Goal: Task Accomplishment & Management: Manage account settings

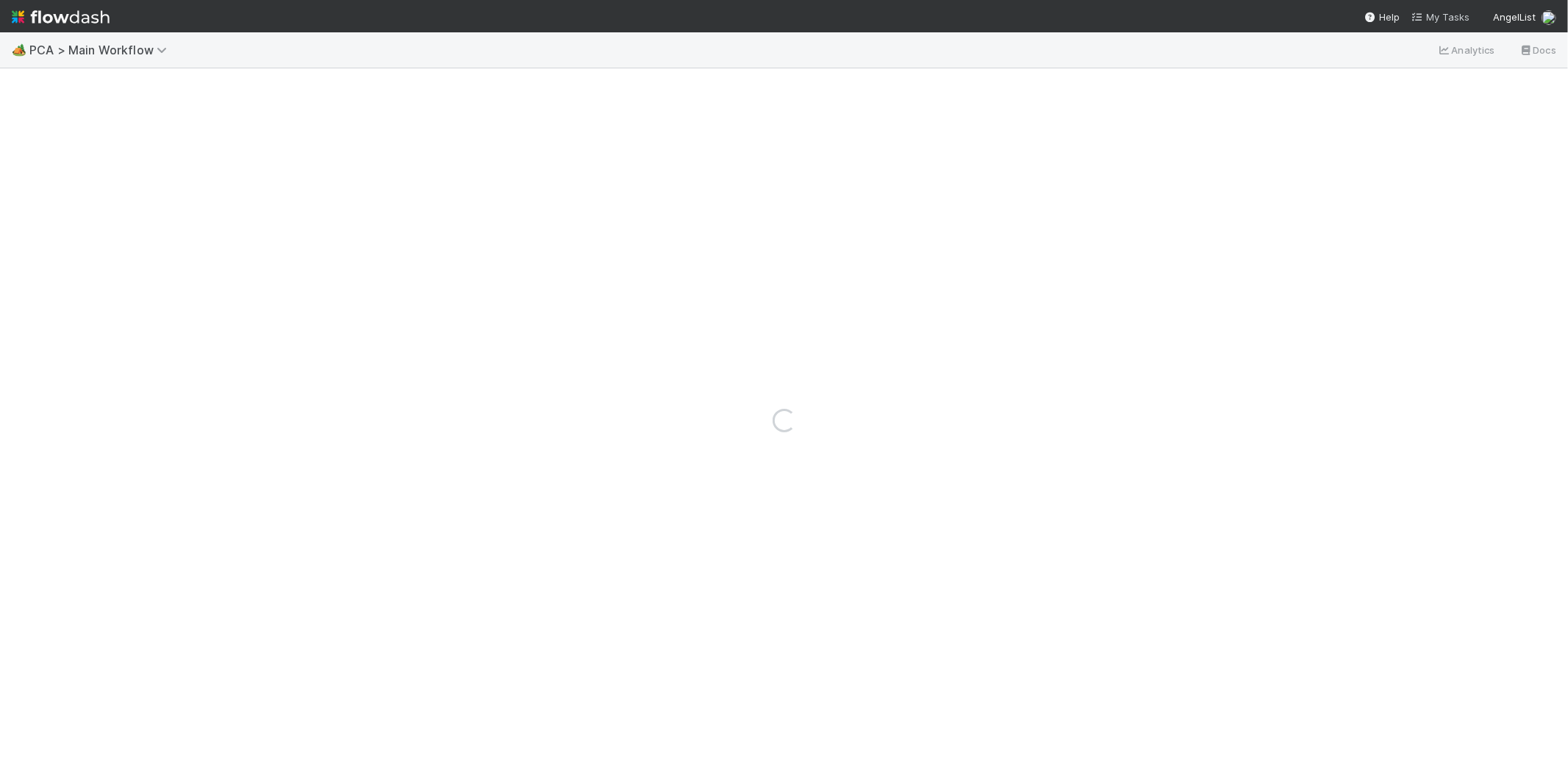
click at [1438, 17] on span "My Tasks" at bounding box center [1440, 17] width 58 height 12
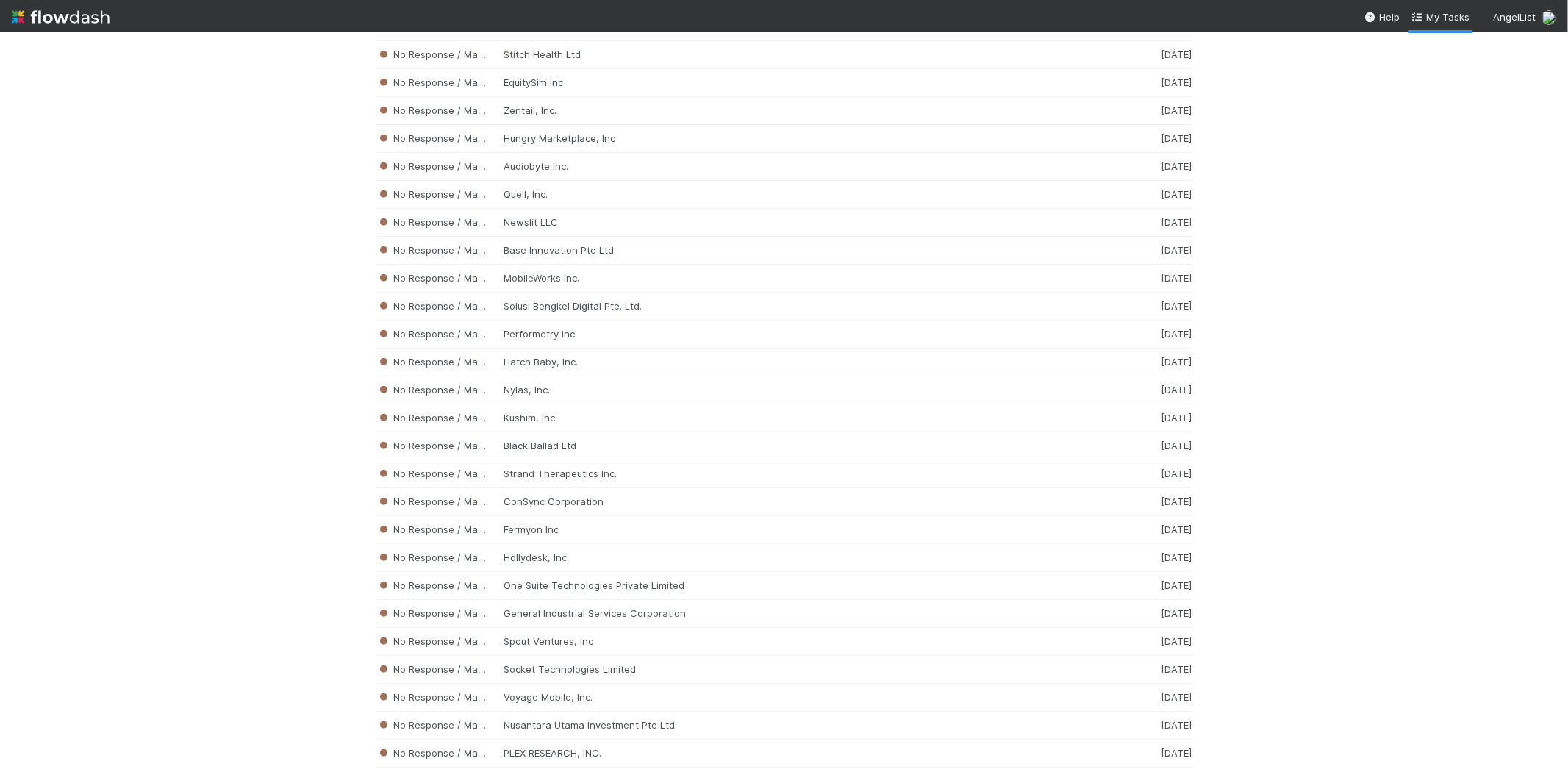
scroll to position [11129, 0]
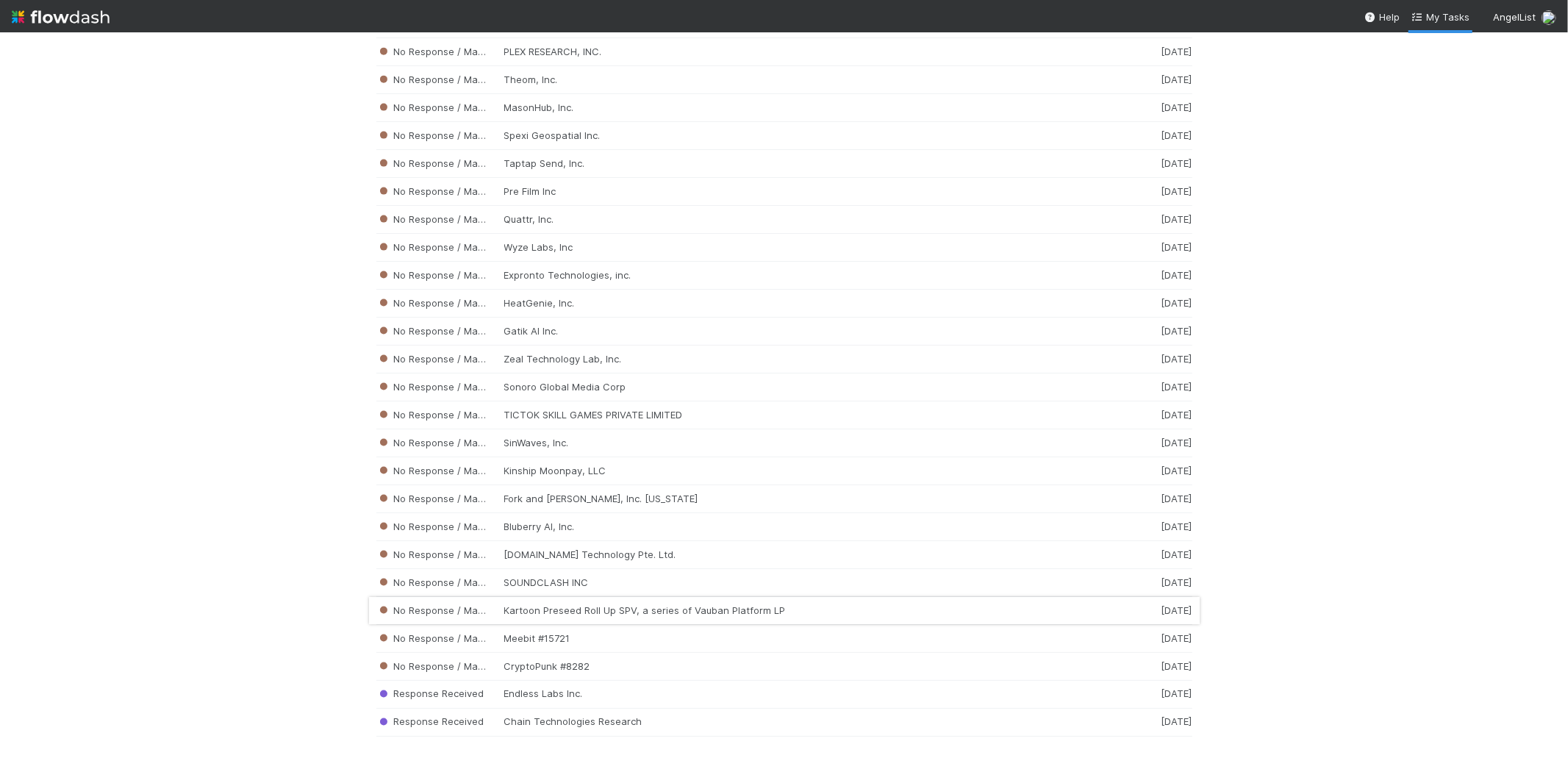
drag, startPoint x: 1565, startPoint y: 251, endPoint x: 559, endPoint y: 607, distance: 1067.1
click at [522, 579] on div "No Response / Manual Review SOUNDCLASH INC 1 week ago" at bounding box center [784, 582] width 816 height 28
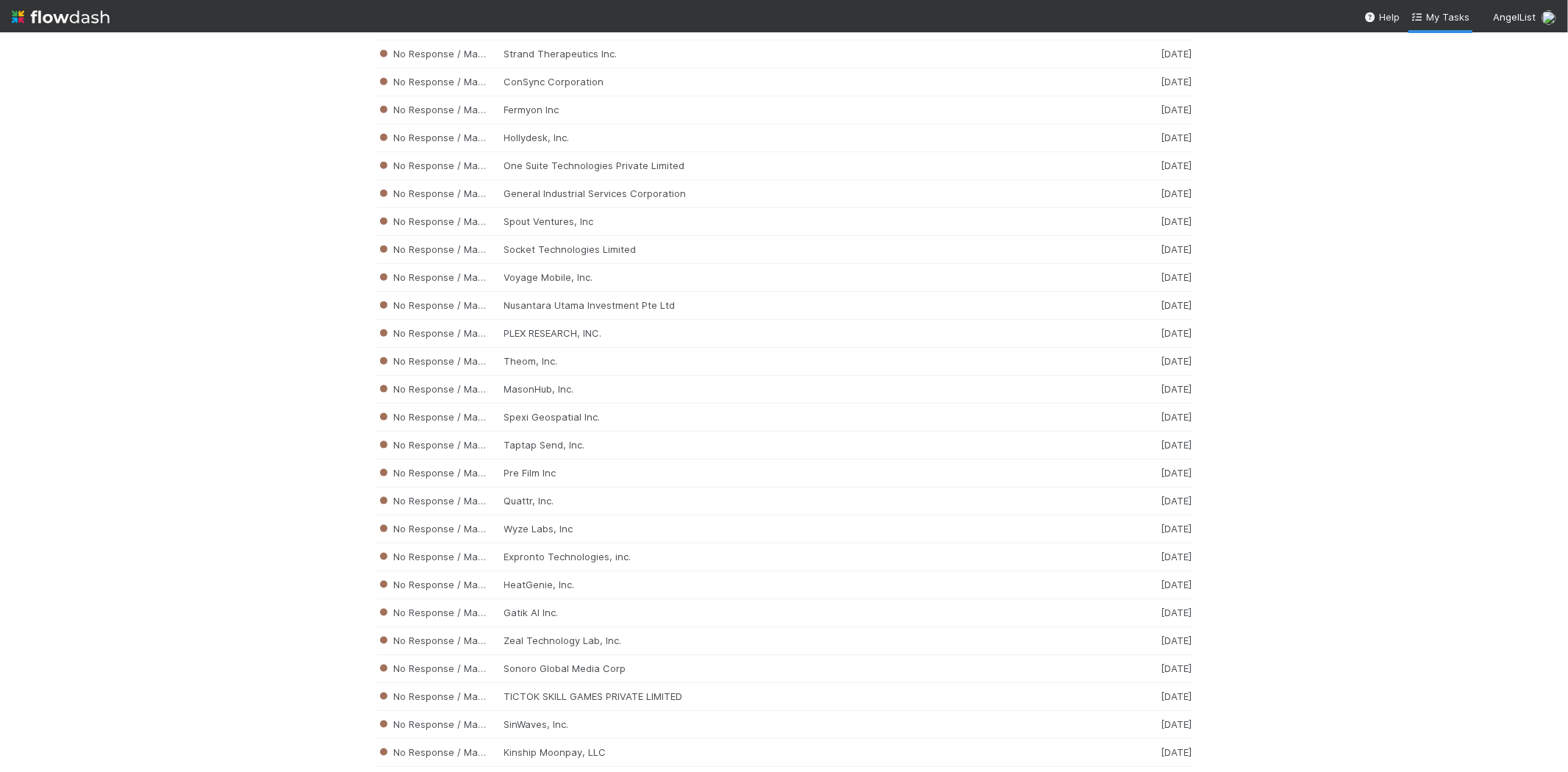
scroll to position [11129, 0]
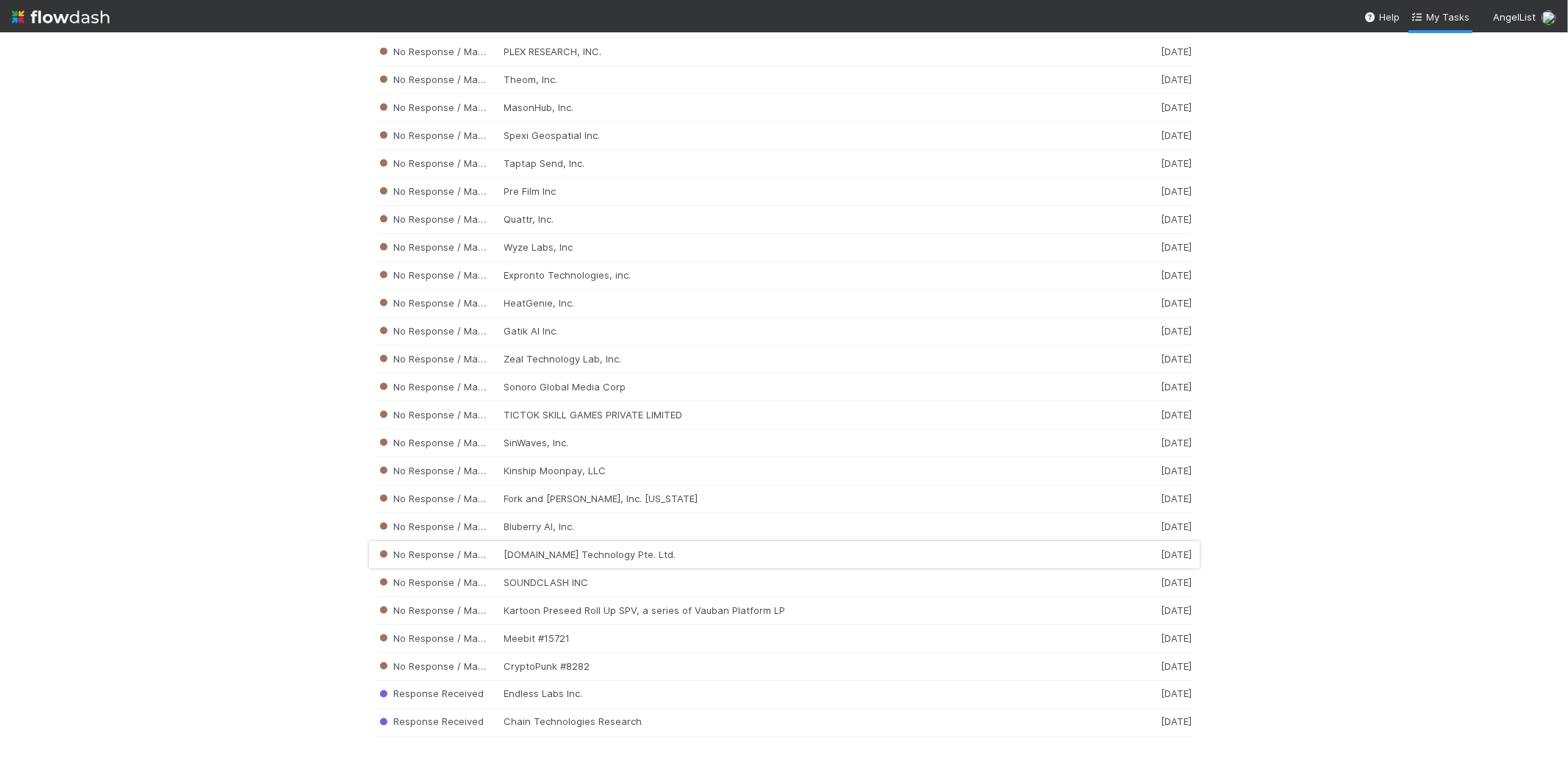
click at [526, 550] on div "No Response / Manual Review Zi.Care Technology Pte. Ltd. 1 week ago" at bounding box center [784, 554] width 816 height 28
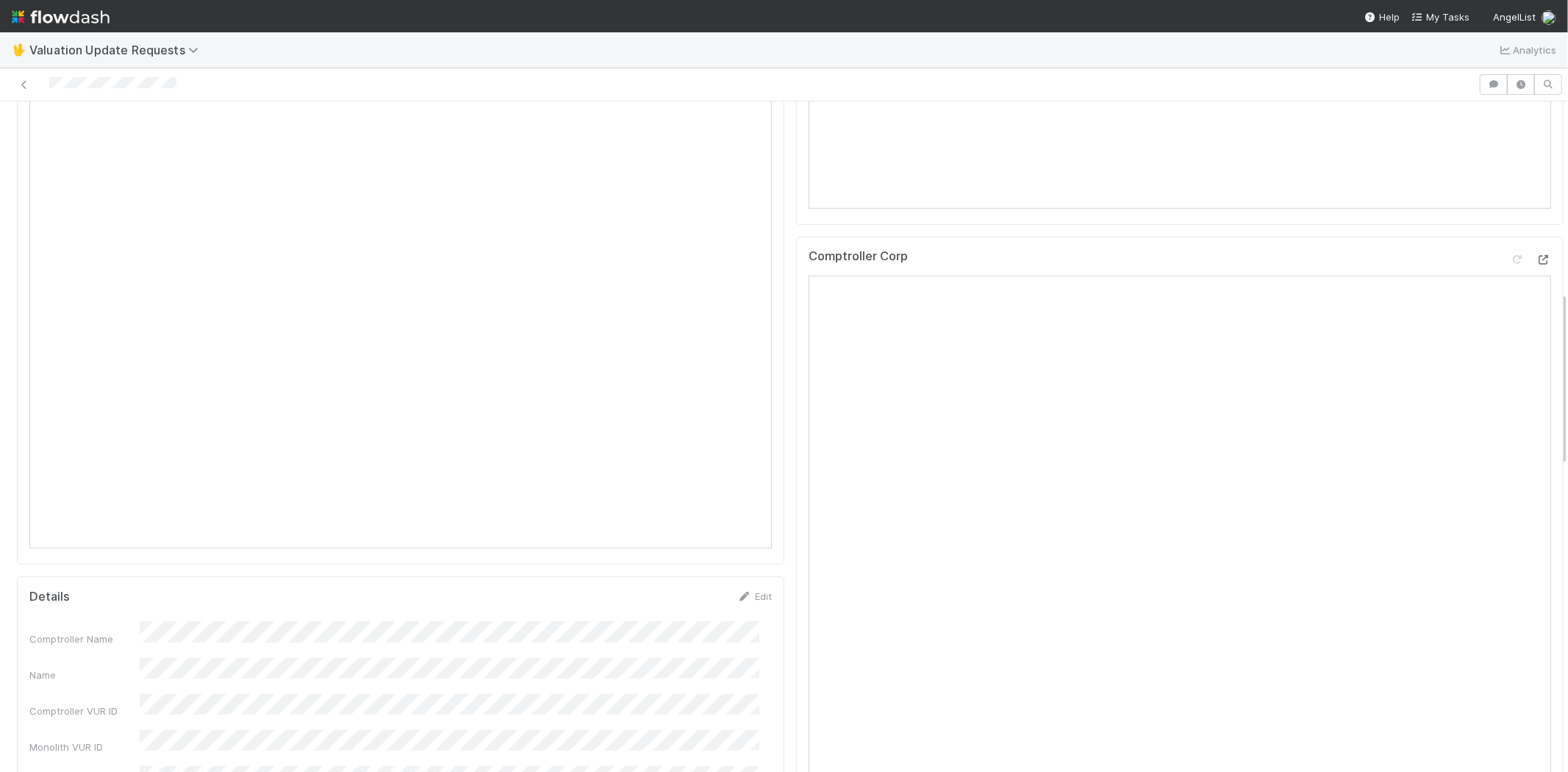
scroll to position [735, 0]
